Goal: Register for event/course

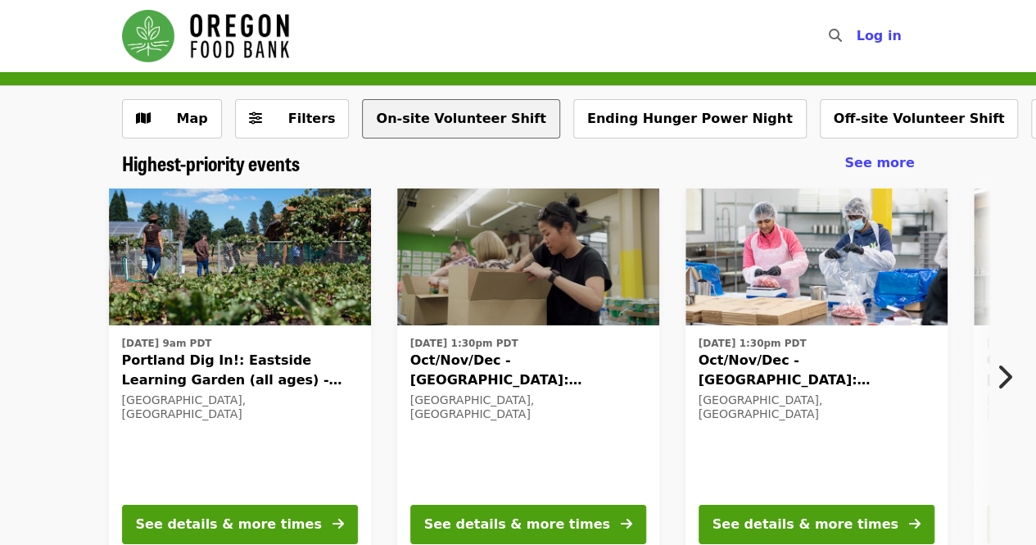
click at [423, 122] on button "On-site Volunteer Shift" at bounding box center [460, 118] width 197 height 39
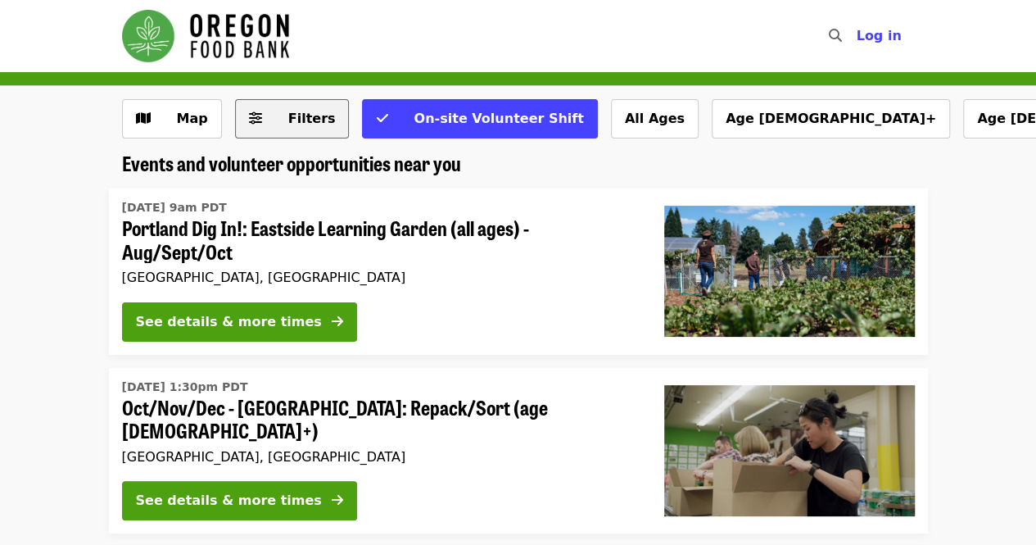
click at [297, 111] on span "Filters" at bounding box center [312, 119] width 48 height 16
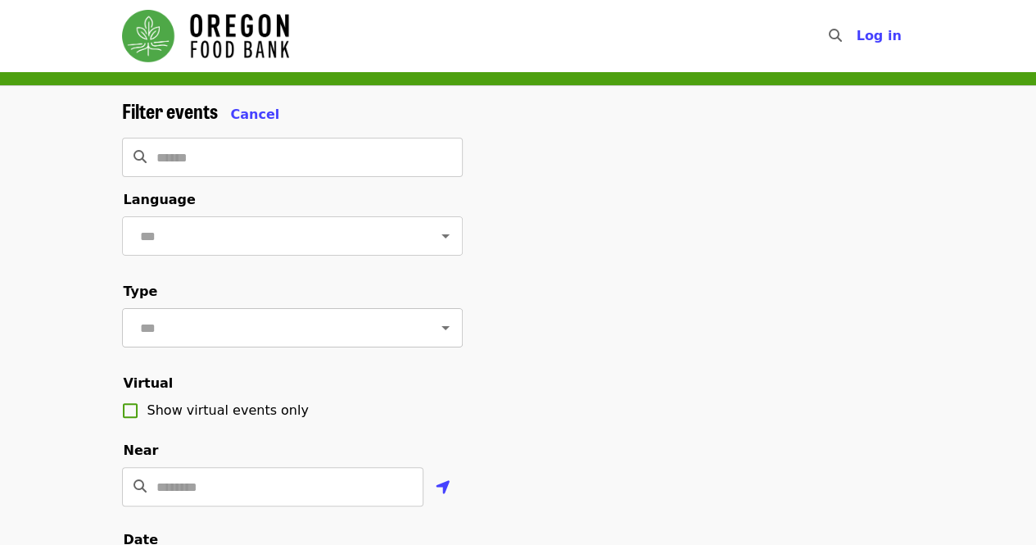
click at [301, 343] on input "text" at bounding box center [272, 327] width 274 height 31
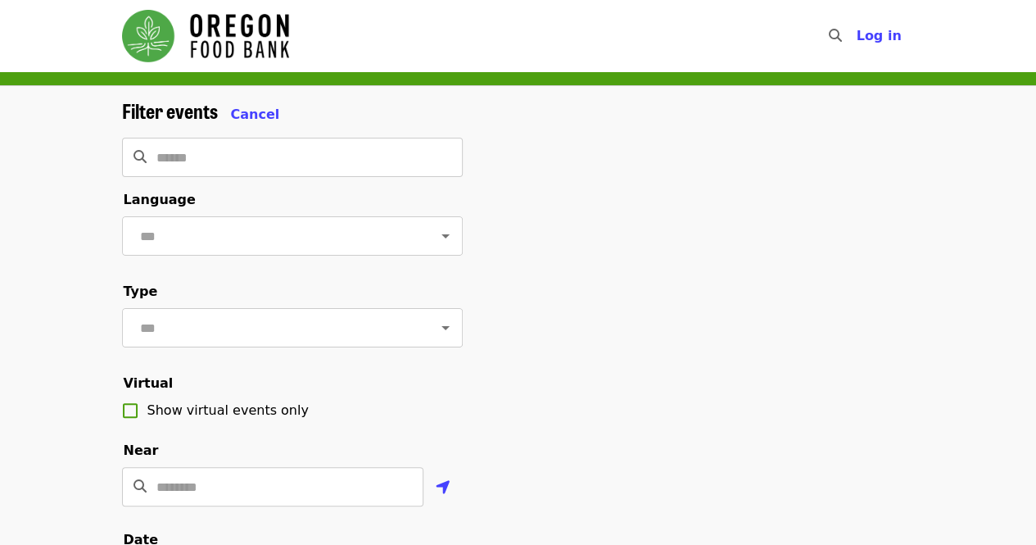
drag, startPoint x: 648, startPoint y: 468, endPoint x: 581, endPoint y: 461, distance: 67.5
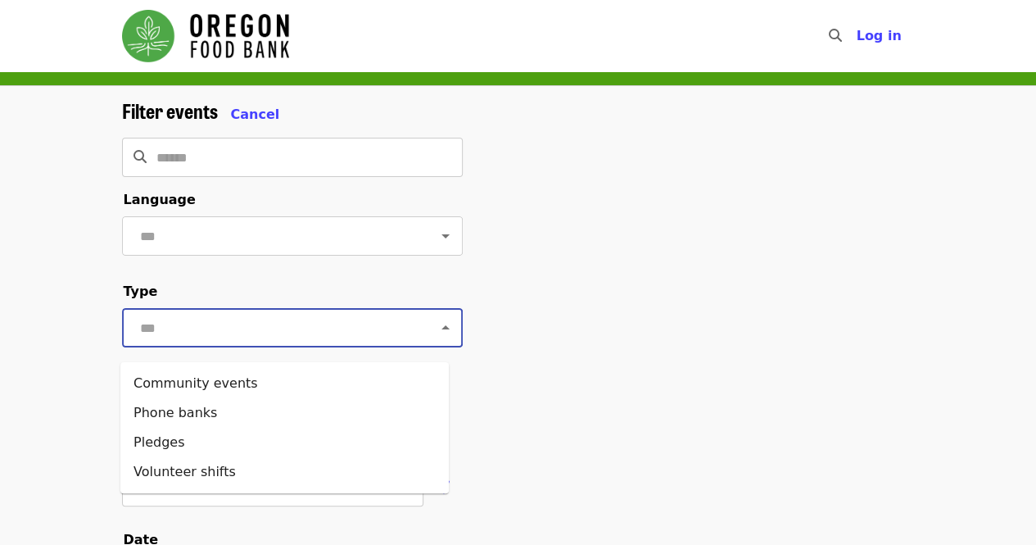
click at [315, 343] on input "text" at bounding box center [272, 327] width 274 height 31
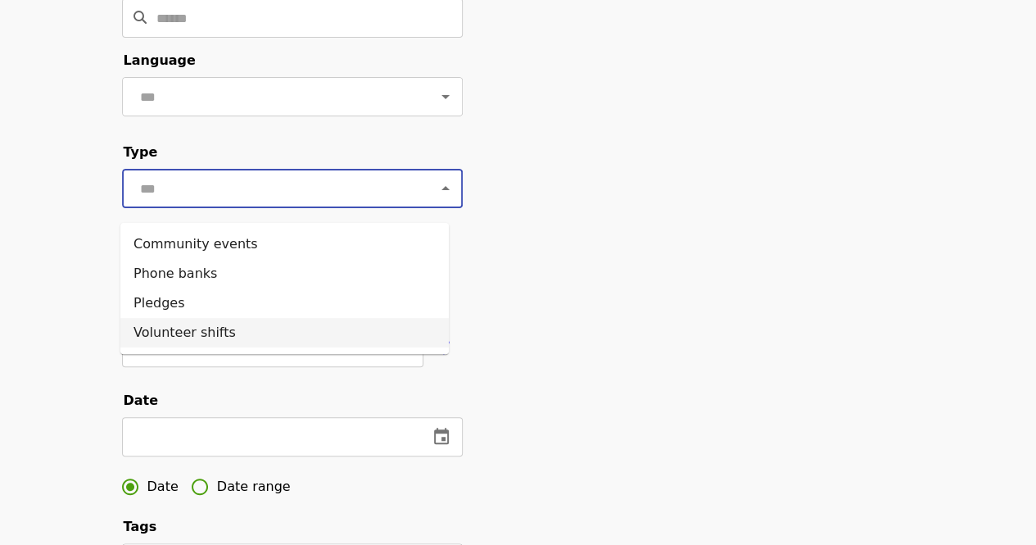
scroll to position [152, 0]
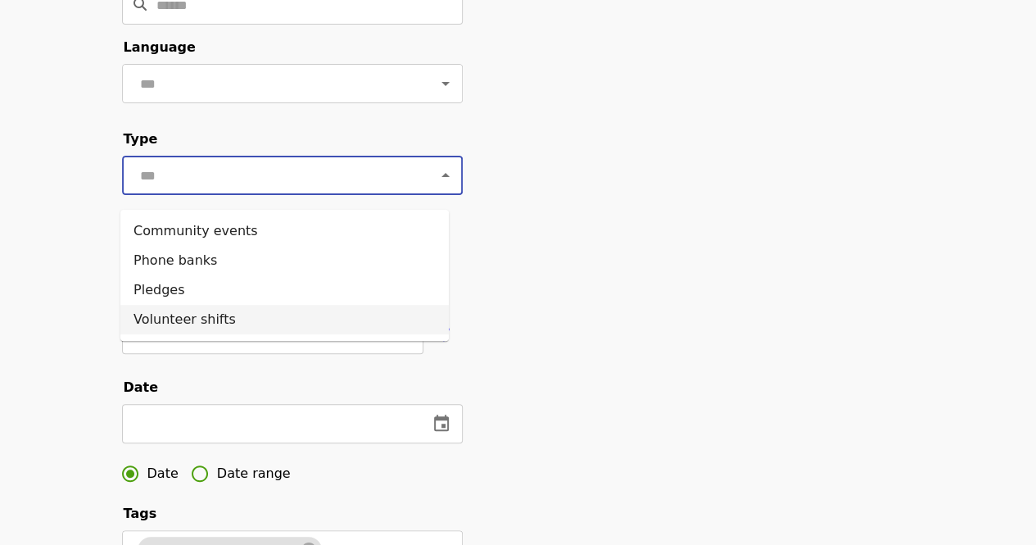
click at [210, 329] on li "Volunteer shifts" at bounding box center [284, 319] width 329 height 29
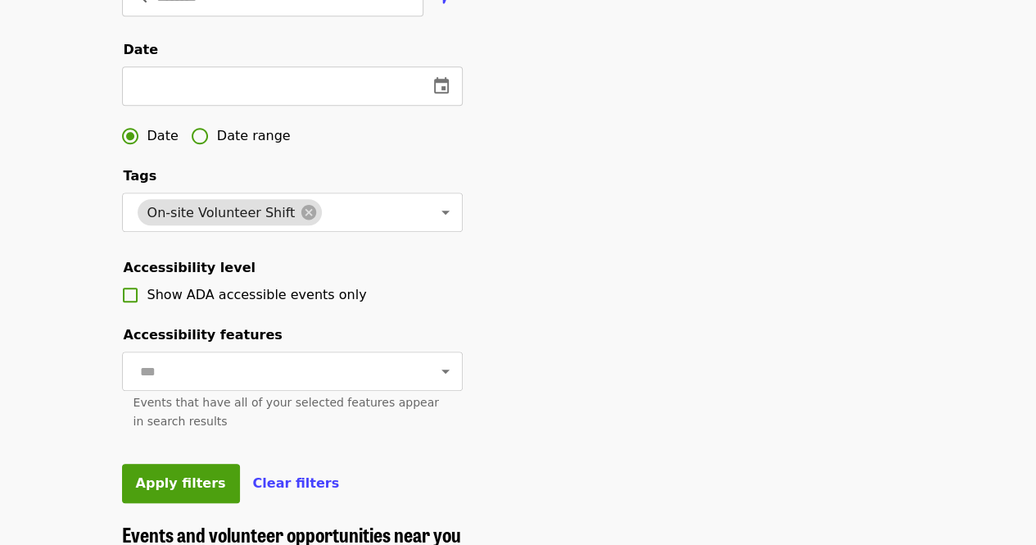
scroll to position [382, 0]
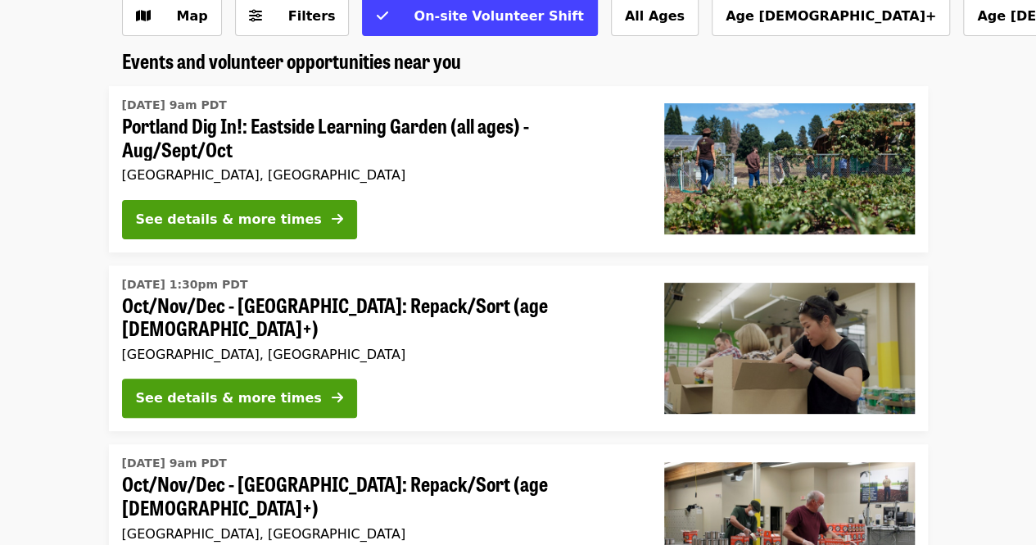
scroll to position [104, 0]
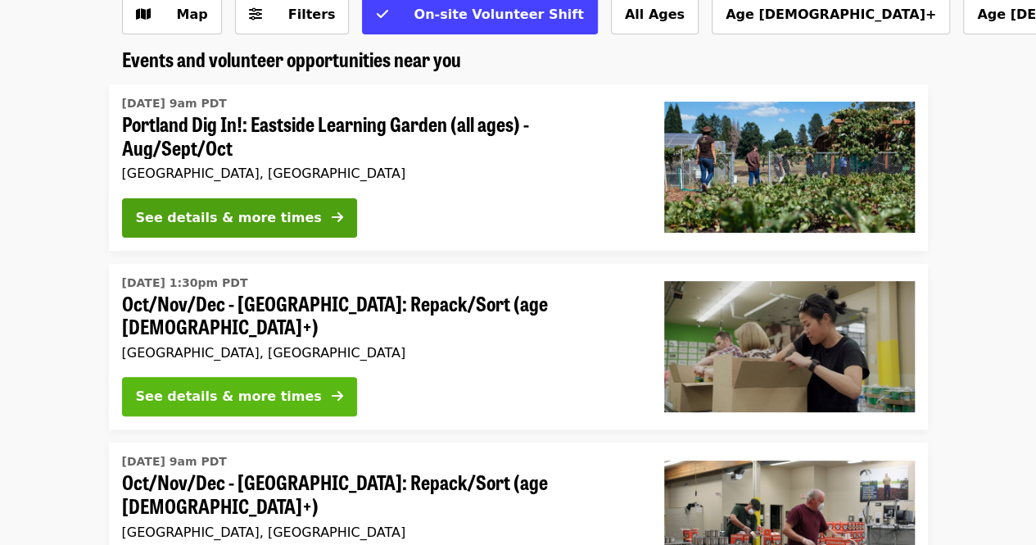
click at [332, 392] on icon "arrow-right icon" at bounding box center [337, 396] width 11 height 16
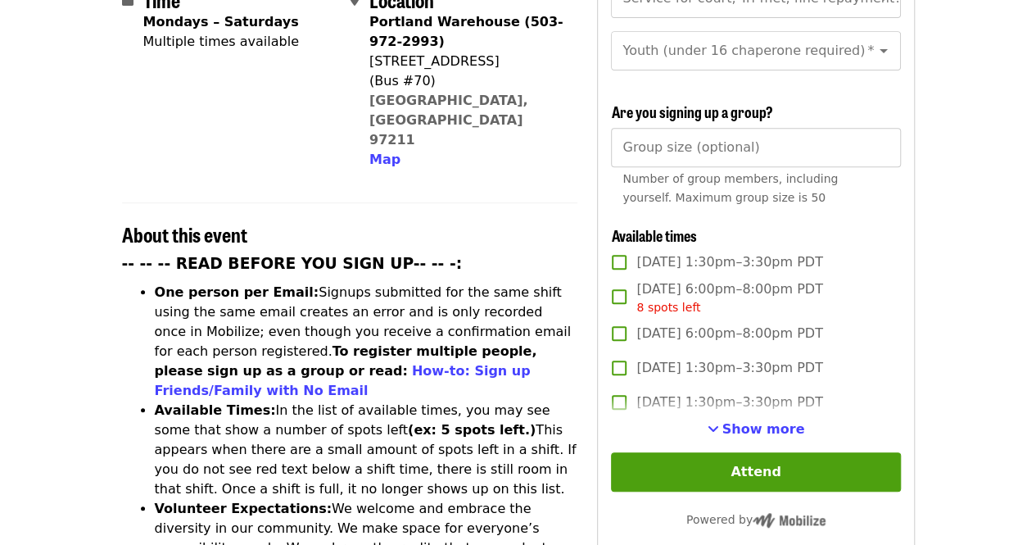
scroll to position [466, 0]
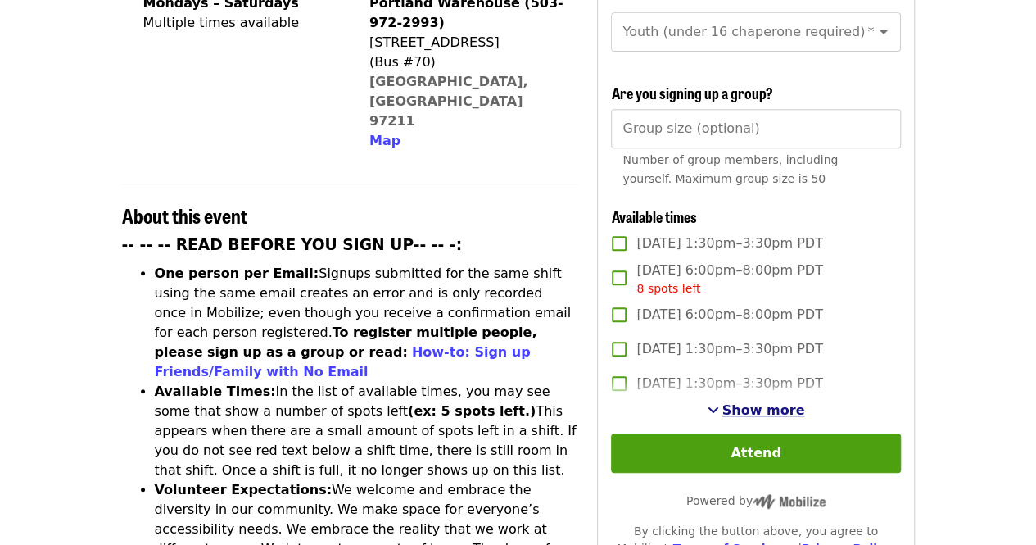
click at [763, 406] on span "Show more" at bounding box center [764, 410] width 83 height 16
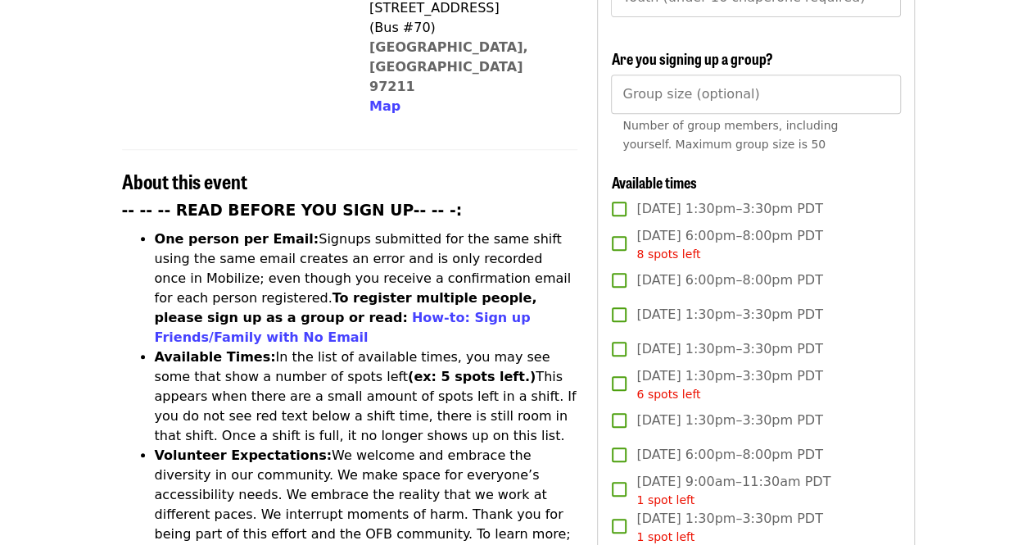
scroll to position [501, 0]
